Goal: Task Accomplishment & Management: Manage account settings

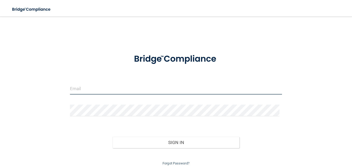
click at [118, 85] on input "email" at bounding box center [176, 89] width 212 height 12
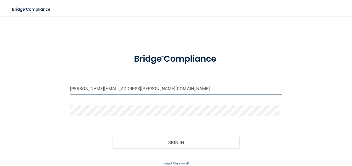
type input "[PERSON_NAME][EMAIL_ADDRESS][PERSON_NAME][DOMAIN_NAME]"
click at [102, 103] on form "[PERSON_NAME][EMAIL_ADDRESS][PERSON_NAME][DOMAIN_NAME] Invalid email/password. …" at bounding box center [176, 107] width 212 height 119
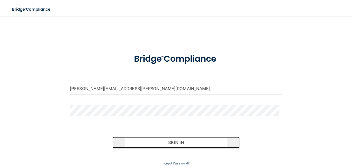
click at [180, 142] on button "Sign In" at bounding box center [175, 142] width 127 height 11
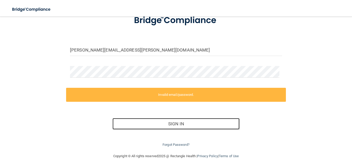
scroll to position [41, 0]
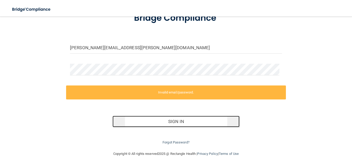
click at [186, 123] on button "Sign In" at bounding box center [175, 121] width 127 height 11
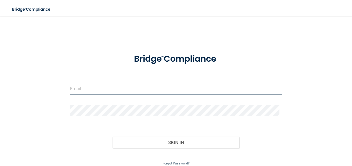
click at [114, 90] on input "email" at bounding box center [176, 89] width 212 height 12
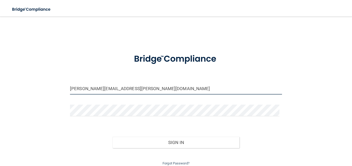
type input "[PERSON_NAME][EMAIL_ADDRESS][PERSON_NAME][DOMAIN_NAME]"
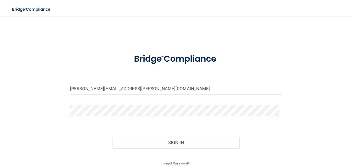
click at [112, 137] on button "Sign In" at bounding box center [175, 142] width 127 height 11
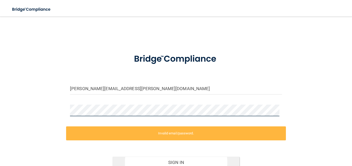
scroll to position [41, 0]
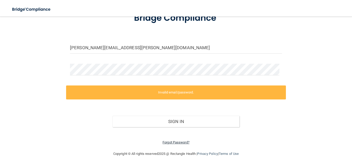
click at [178, 142] on link "Forgot Password?" at bounding box center [176, 142] width 27 height 4
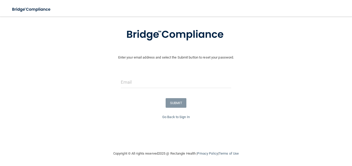
scroll to position [26, 0]
click at [166, 83] on input "email" at bounding box center [176, 82] width 110 height 12
type input "[PERSON_NAME][EMAIL_ADDRESS][PERSON_NAME][DOMAIN_NAME]"
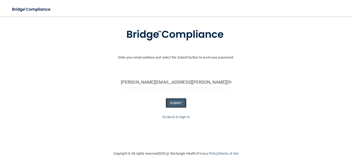
click at [177, 100] on button "SUBMIT" at bounding box center [176, 103] width 21 height 10
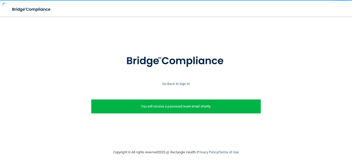
scroll to position [0, 0]
